Goal: Find specific page/section: Find specific page/section

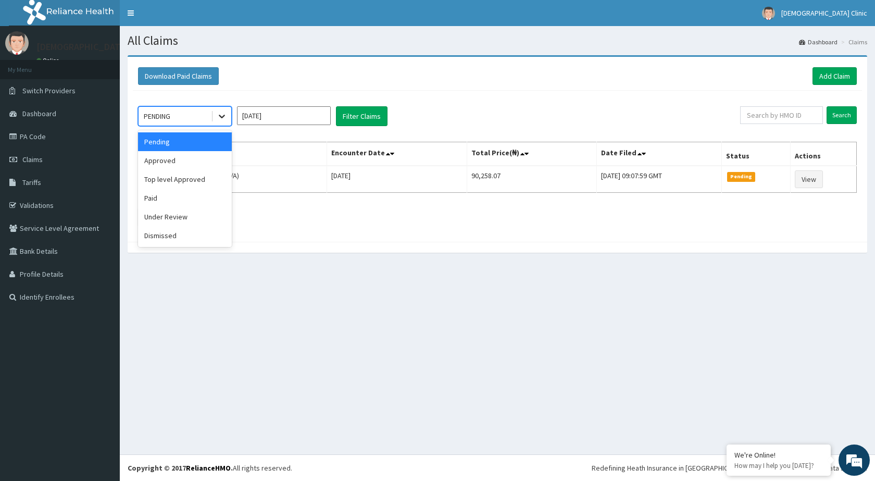
click at [217, 117] on icon at bounding box center [222, 116] width 10 height 10
click at [161, 217] on div "Under Review" at bounding box center [185, 216] width 94 height 19
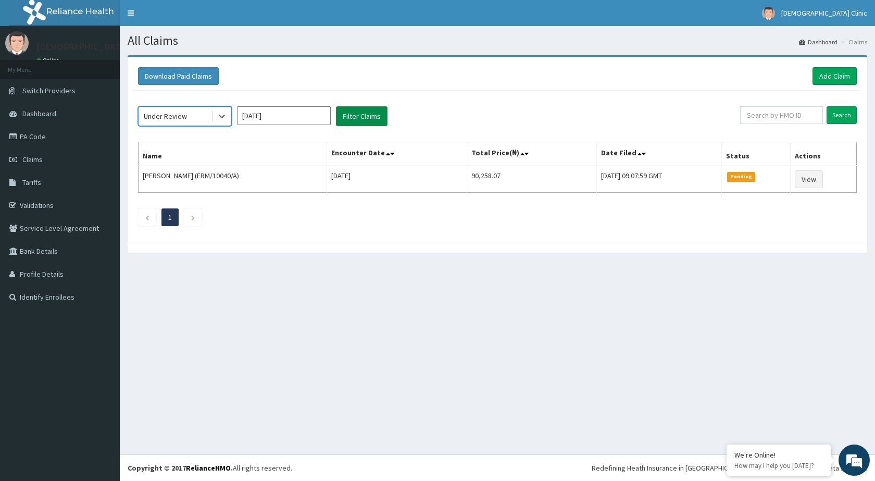
click at [355, 115] on button "Filter Claims" at bounding box center [362, 116] width 52 height 20
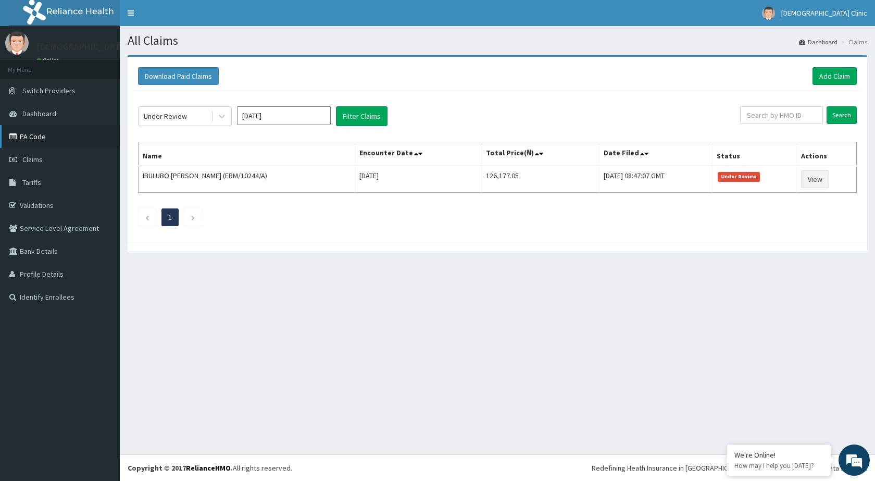
click at [28, 133] on link "PA Code" at bounding box center [60, 136] width 120 height 23
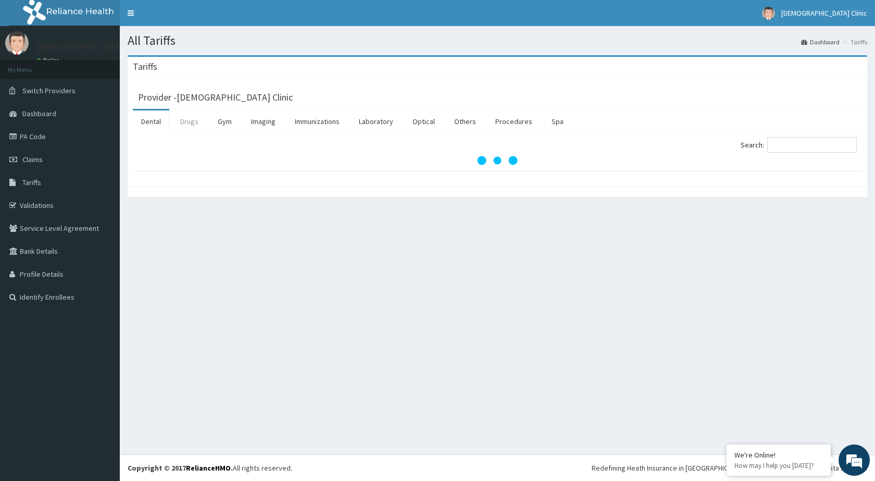
click at [192, 121] on link "Drugs" at bounding box center [189, 121] width 35 height 22
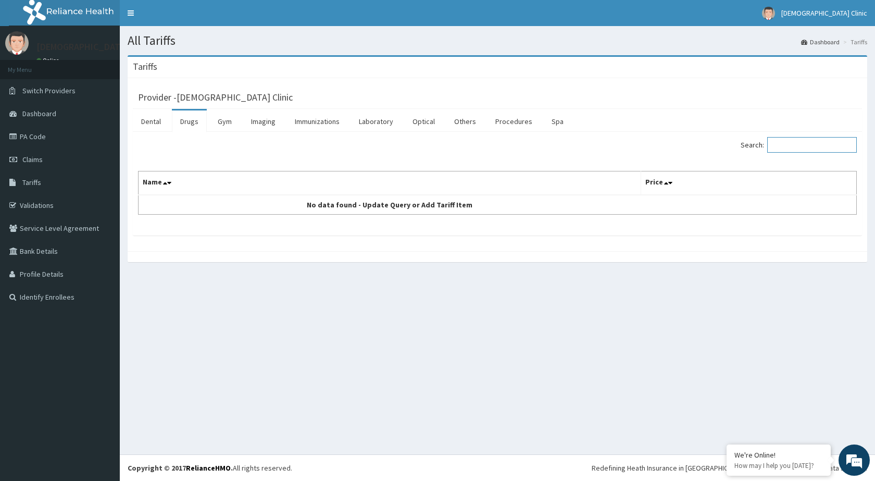
click at [783, 143] on input "Search:" at bounding box center [813, 145] width 90 height 16
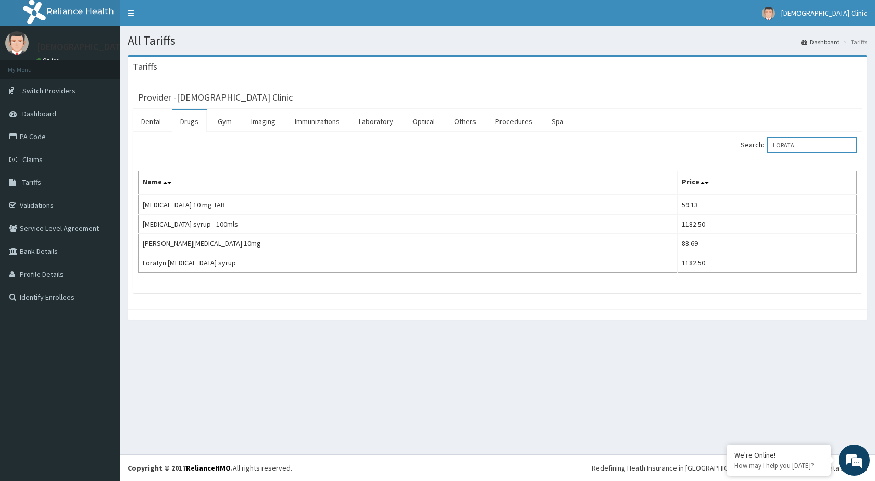
type input "LORATA"
click at [28, 133] on link "PA Code" at bounding box center [60, 136] width 120 height 23
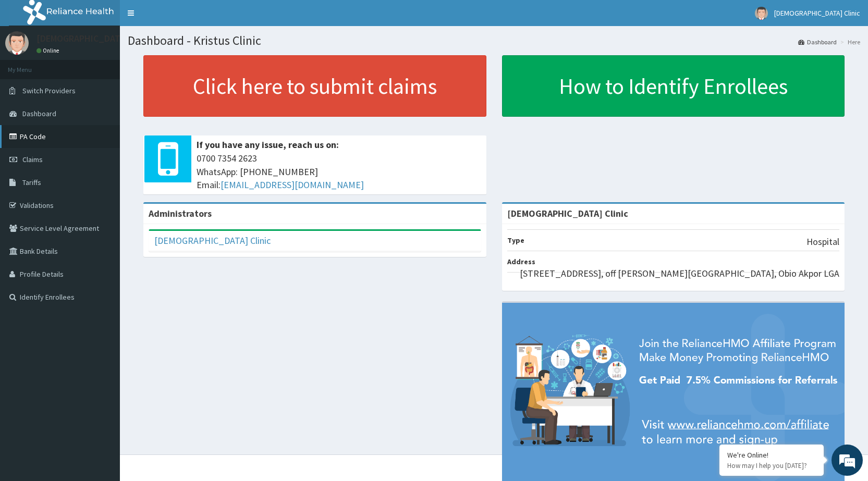
click at [31, 135] on link "PA Code" at bounding box center [60, 136] width 120 height 23
click at [30, 137] on link "PA Code" at bounding box center [60, 136] width 120 height 23
click at [37, 132] on link "PA Code" at bounding box center [60, 136] width 120 height 23
click at [33, 139] on link "PA Code" at bounding box center [60, 136] width 120 height 23
